Goal: Find specific page/section: Find specific page/section

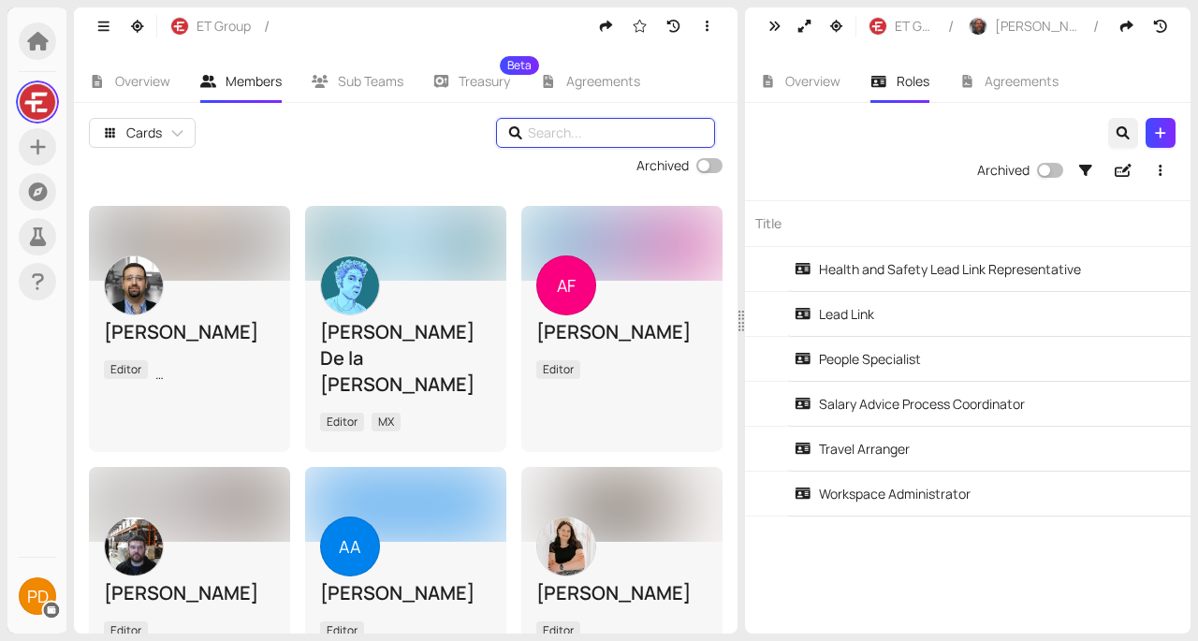
click at [567, 133] on input "text" at bounding box center [608, 133] width 161 height 21
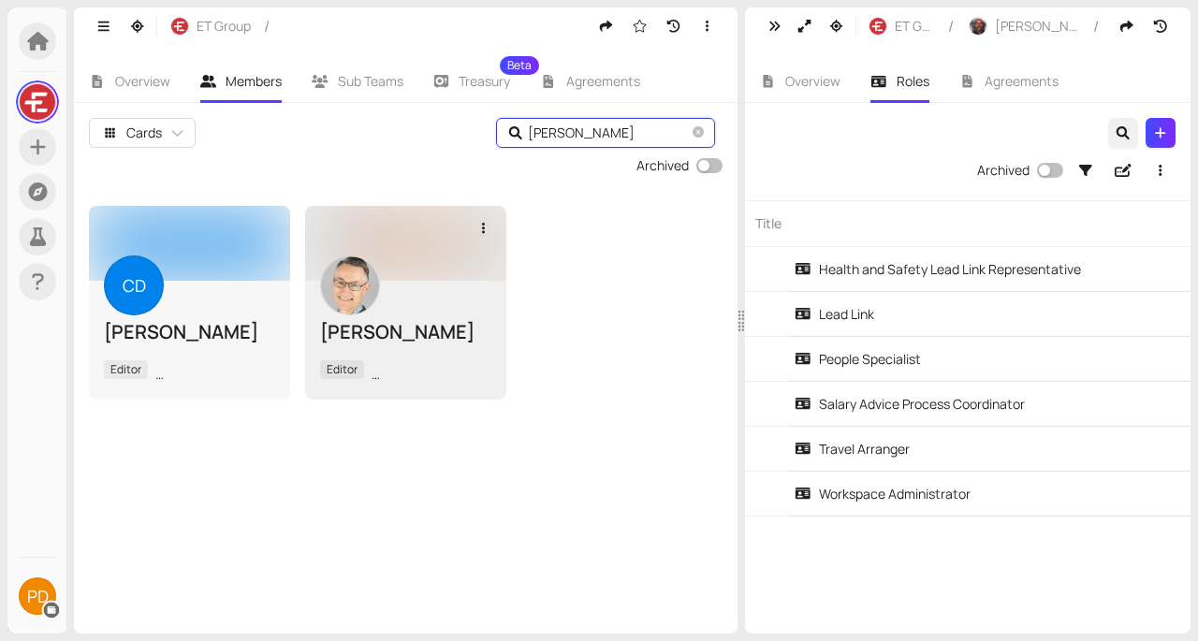
type input "[PERSON_NAME]"
click at [454, 264] on div at bounding box center [405, 243] width 201 height 75
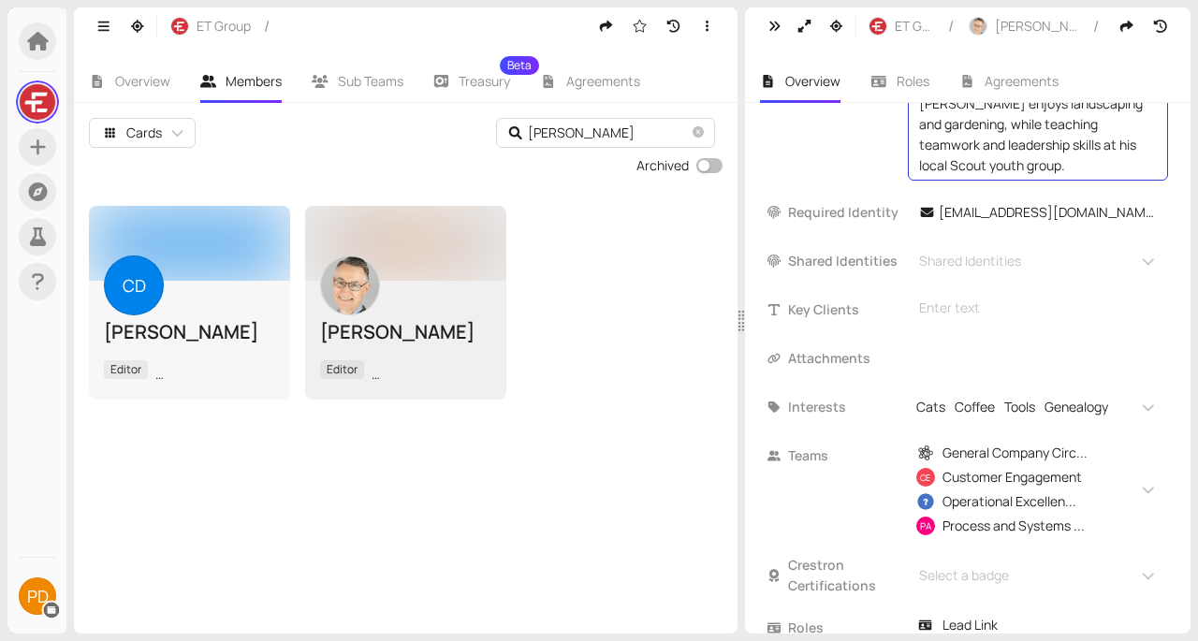
scroll to position [1778, 0]
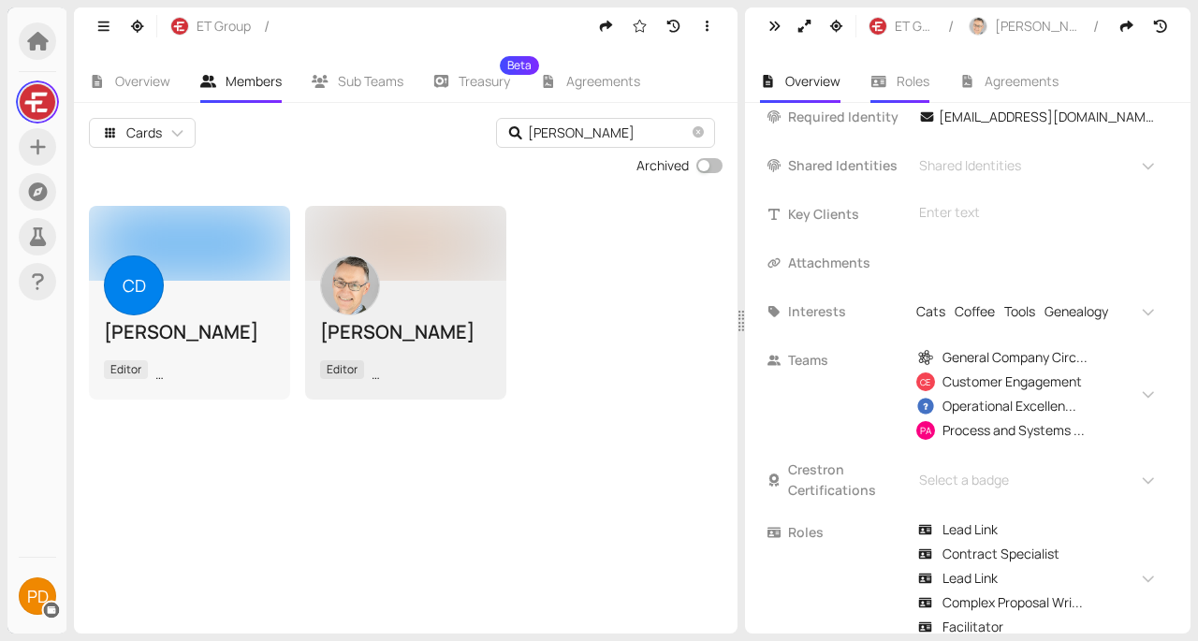
click at [886, 74] on li "Roles" at bounding box center [899, 81] width 89 height 43
